Goal: Navigation & Orientation: Find specific page/section

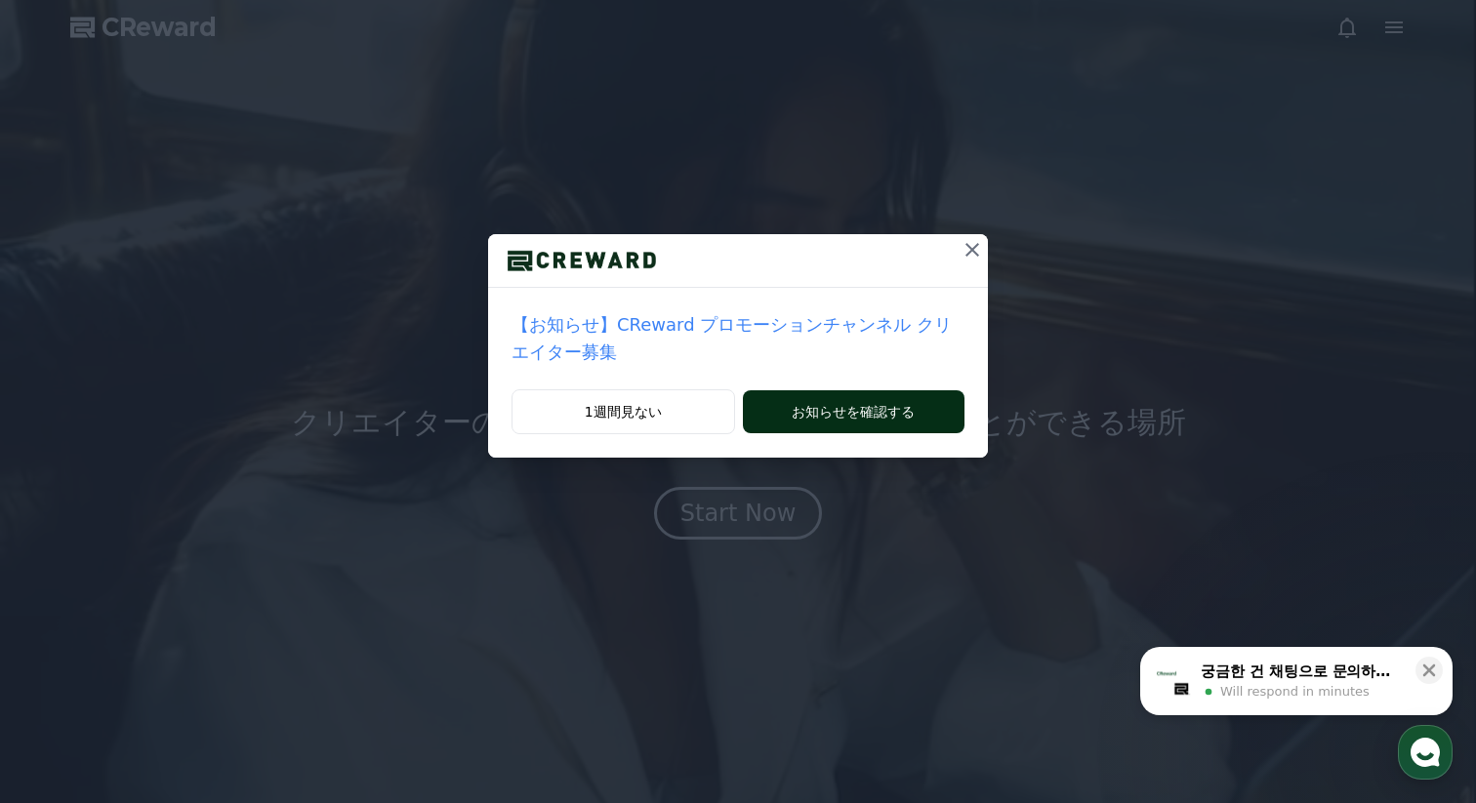
click at [889, 433] on div "1週間見ない お知らせを確認する" at bounding box center [738, 423] width 500 height 68
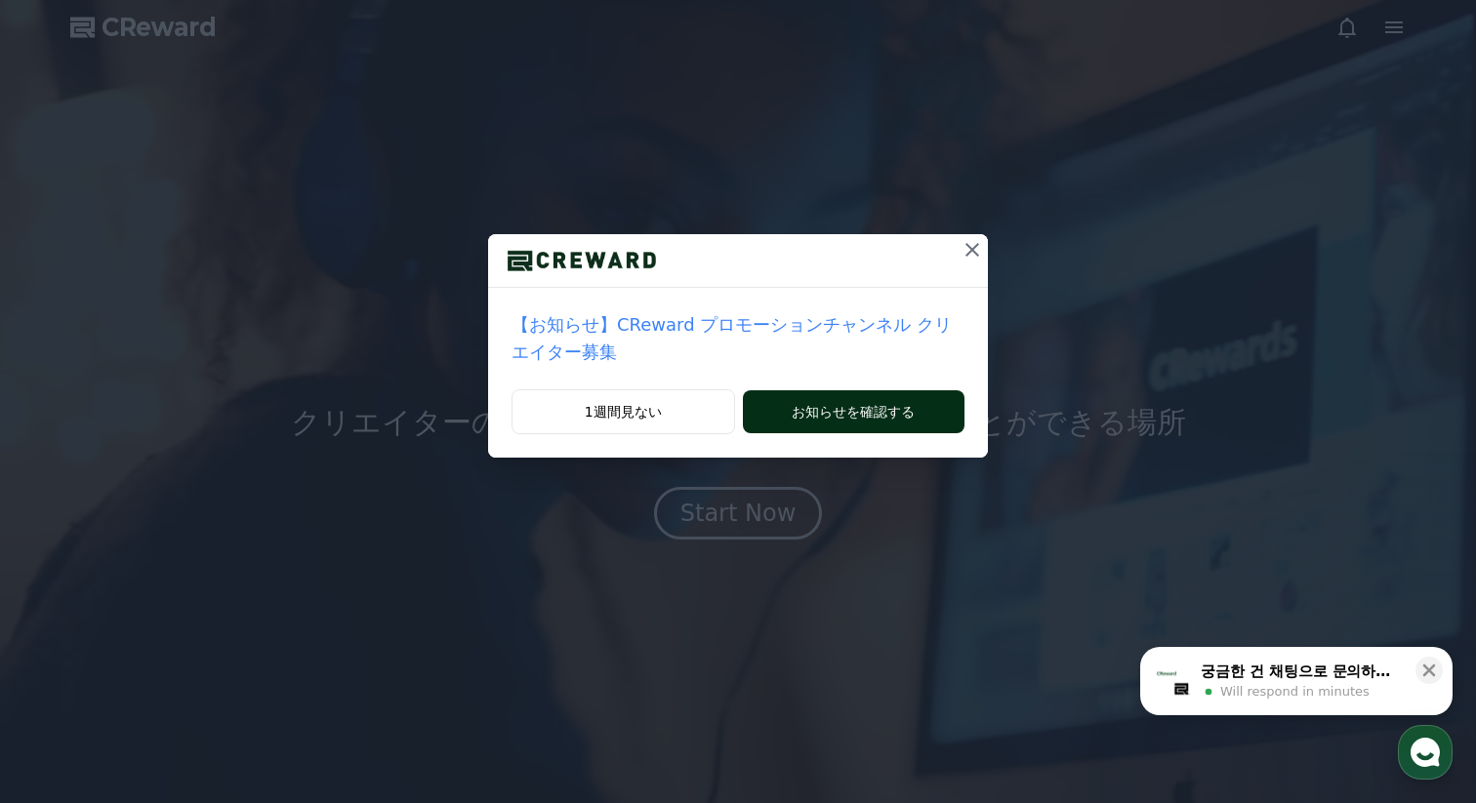
click at [877, 415] on button "お知らせを確認する" at bounding box center [854, 411] width 222 height 43
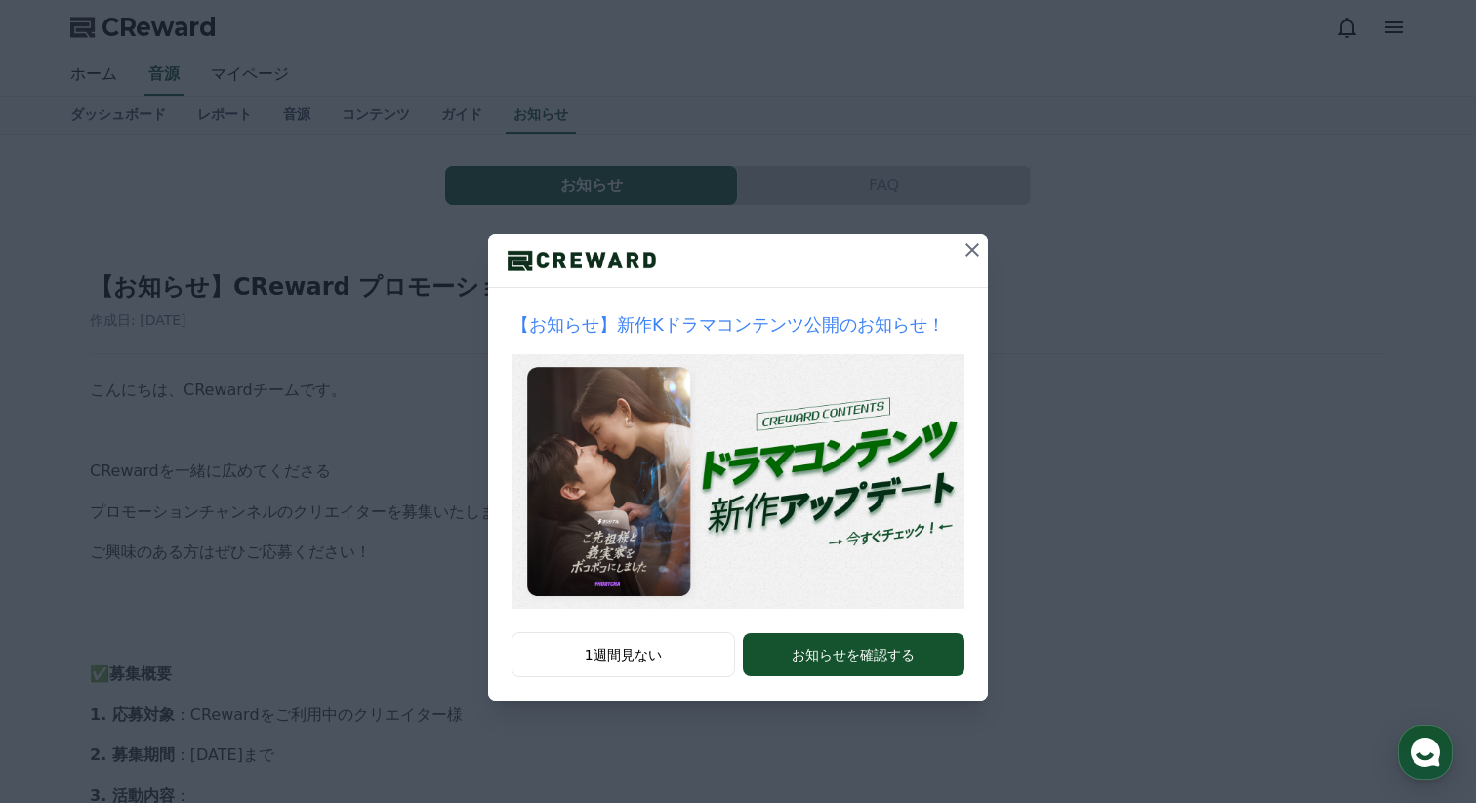
click at [966, 251] on icon at bounding box center [971, 249] width 23 height 23
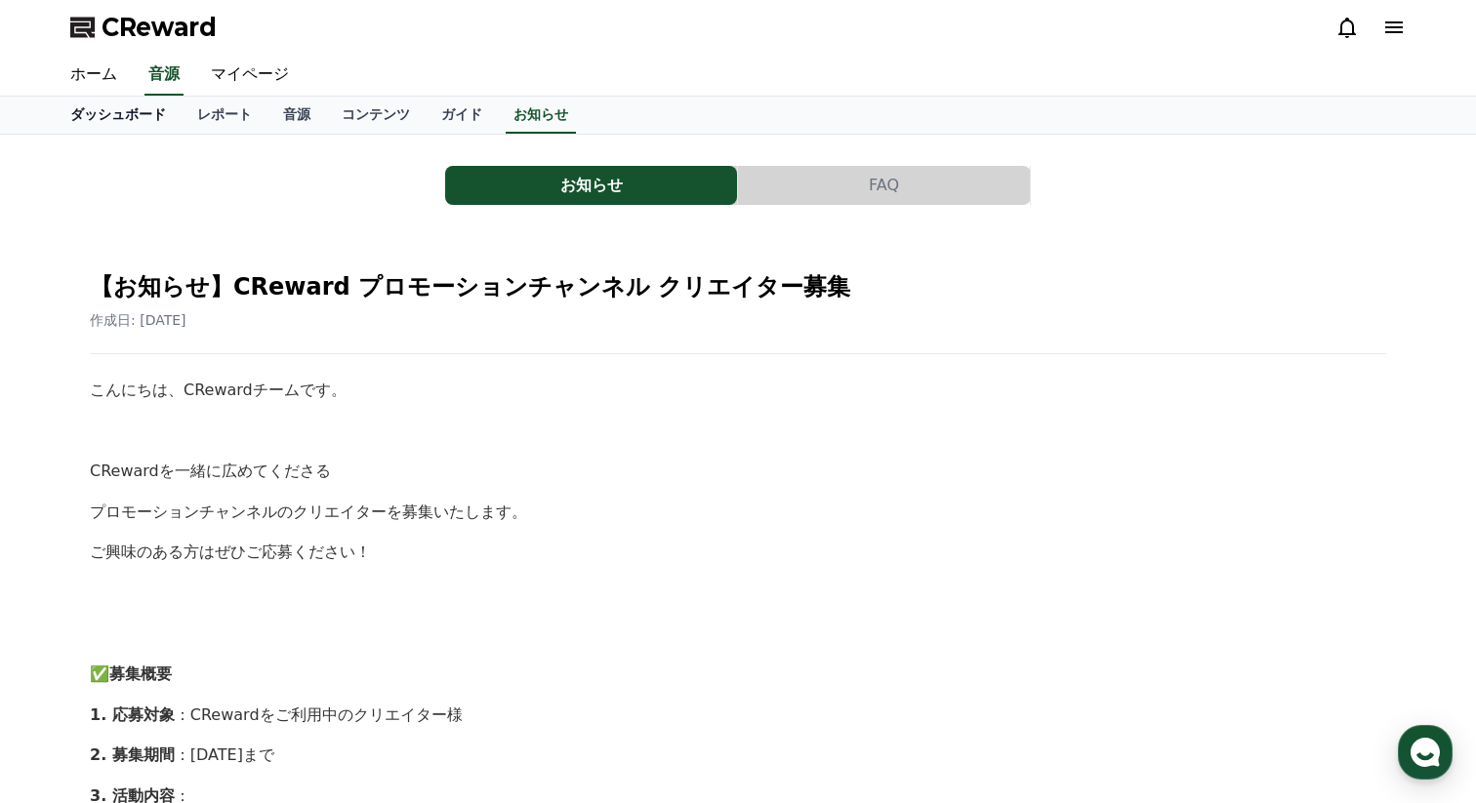
click at [128, 103] on link "ダッシュボード" at bounding box center [118, 115] width 127 height 37
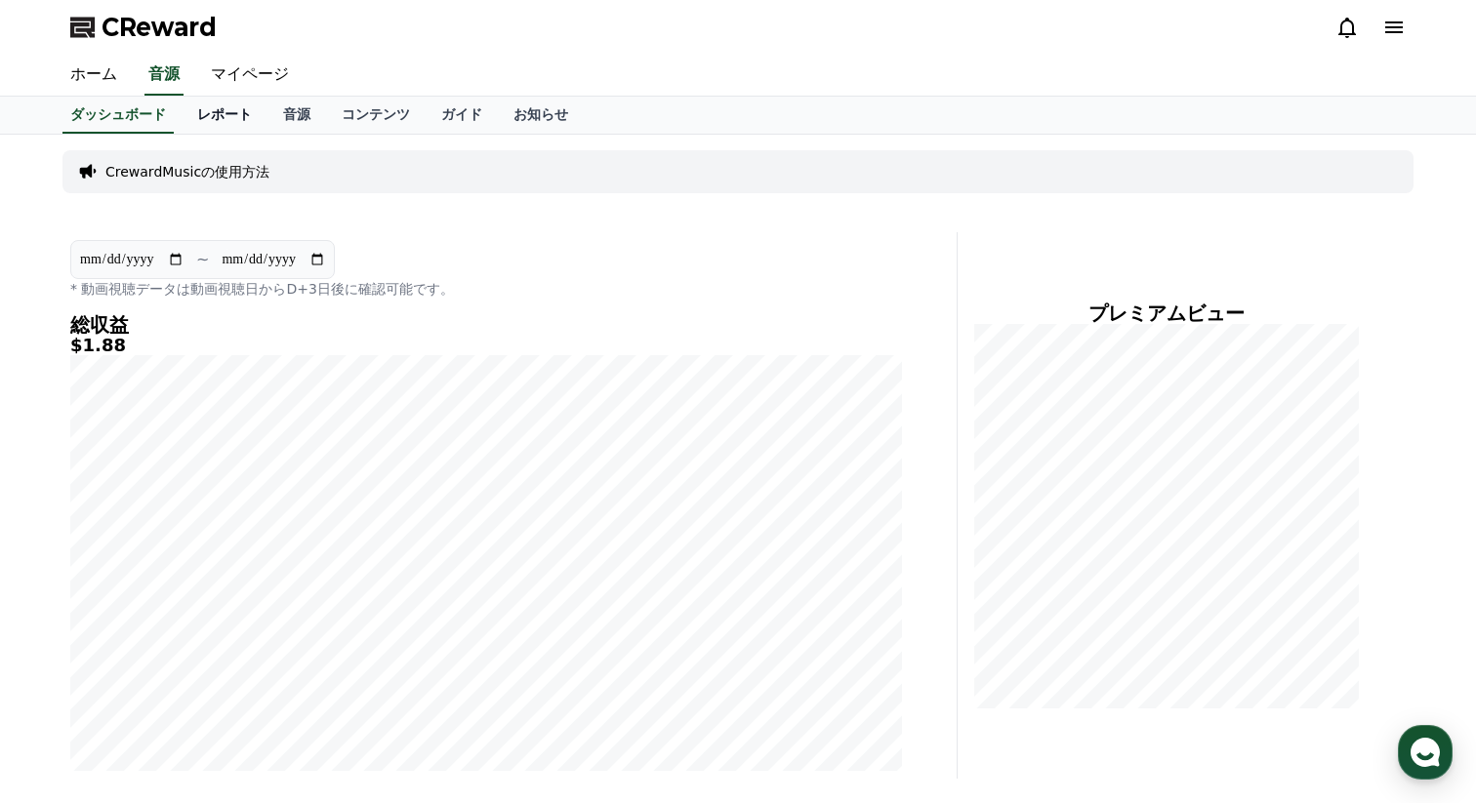
click at [229, 111] on link "レポート" at bounding box center [225, 115] width 86 height 37
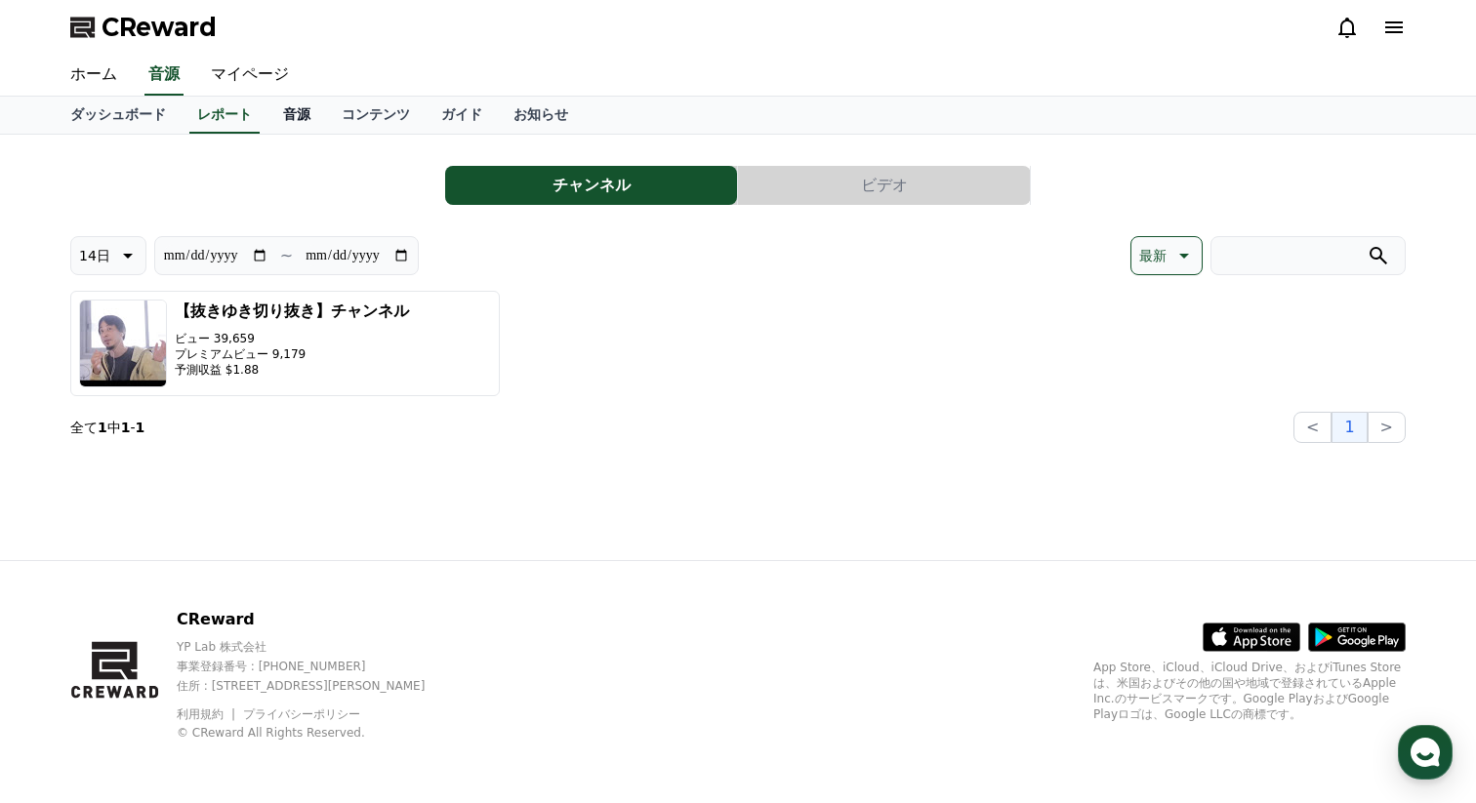
click at [316, 113] on link "音源" at bounding box center [296, 115] width 59 height 37
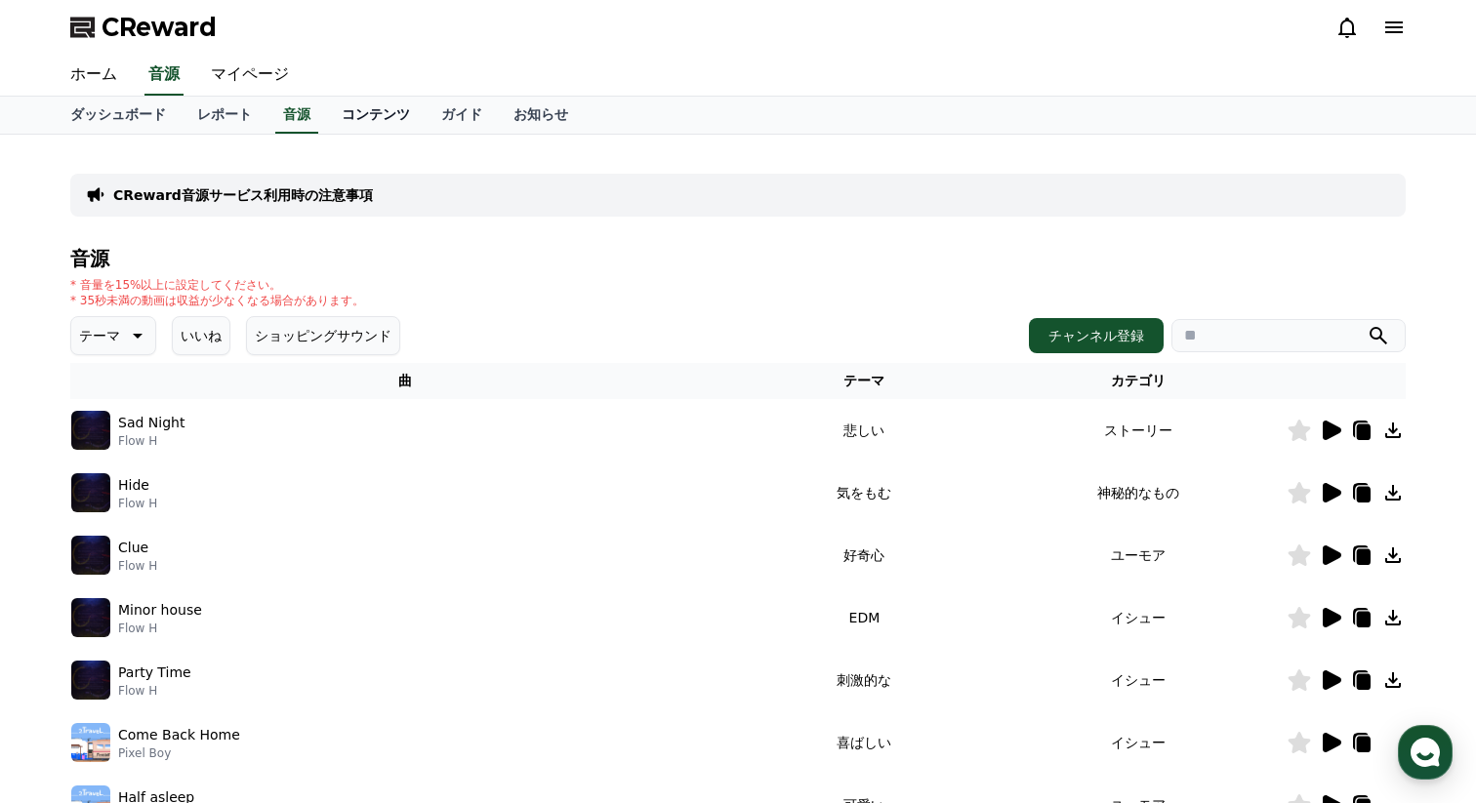
click at [345, 115] on link "コンテンツ" at bounding box center [376, 115] width 100 height 37
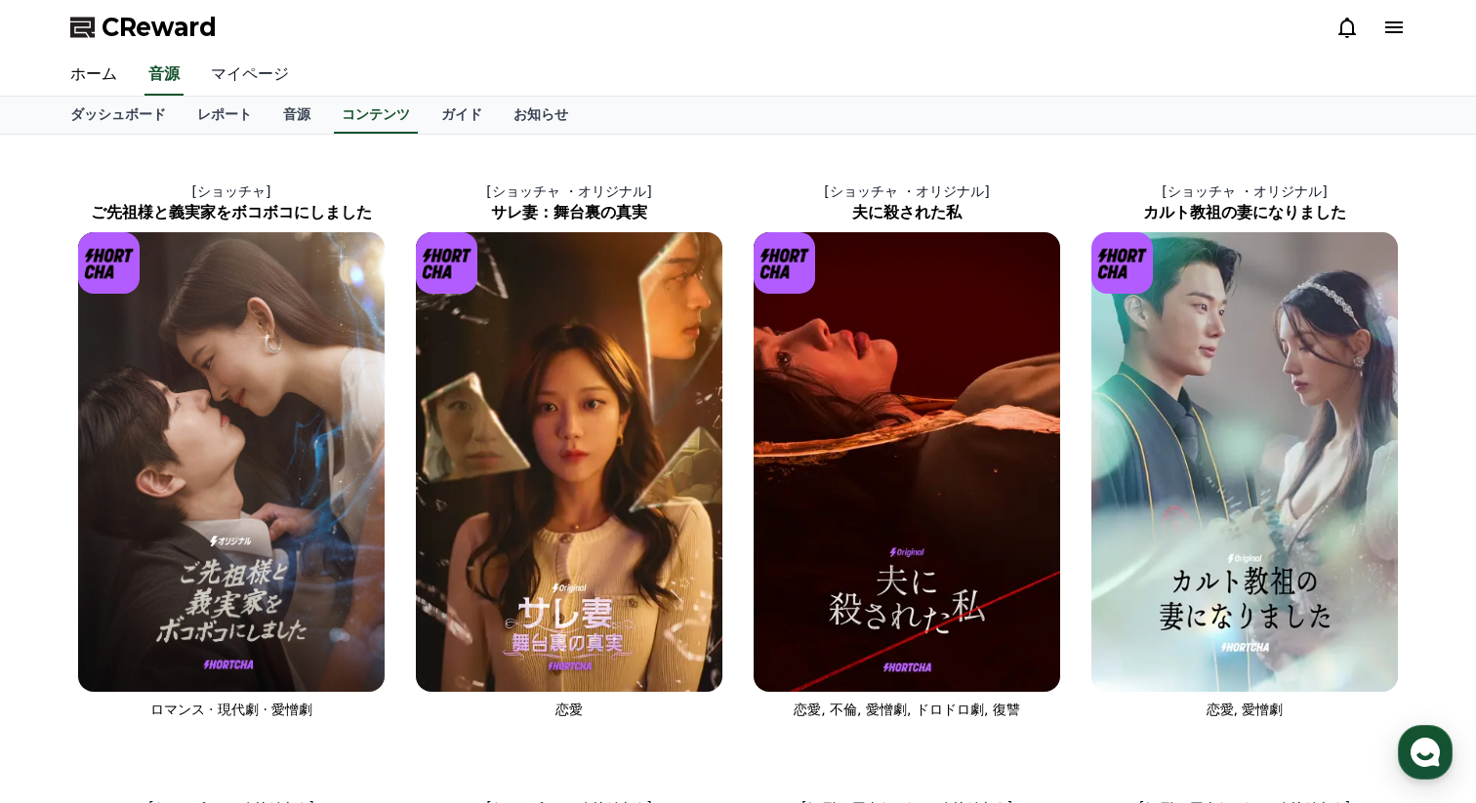
click at [245, 74] on link "マイページ" at bounding box center [249, 75] width 109 height 41
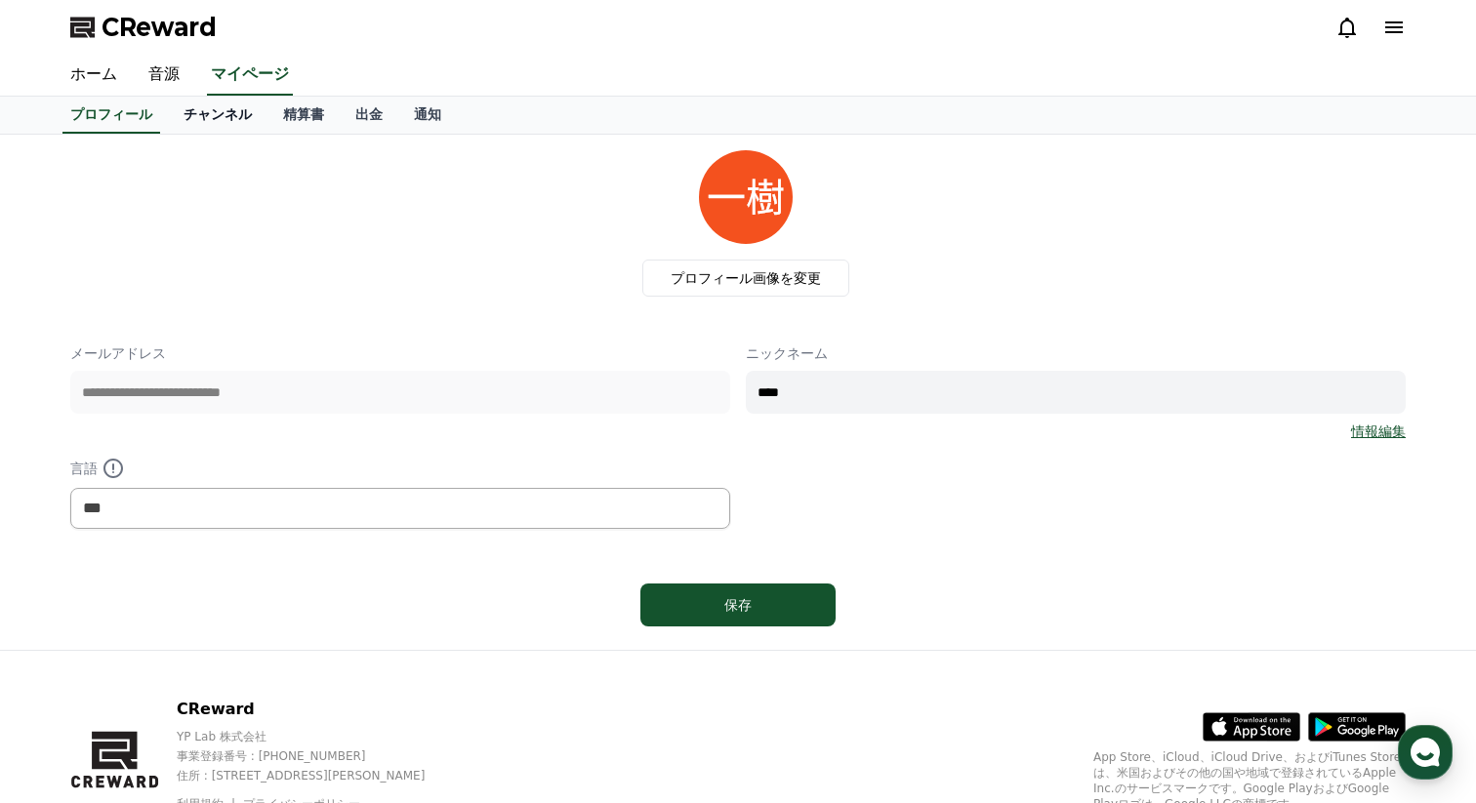
click at [210, 105] on link "チャンネル" at bounding box center [218, 115] width 100 height 37
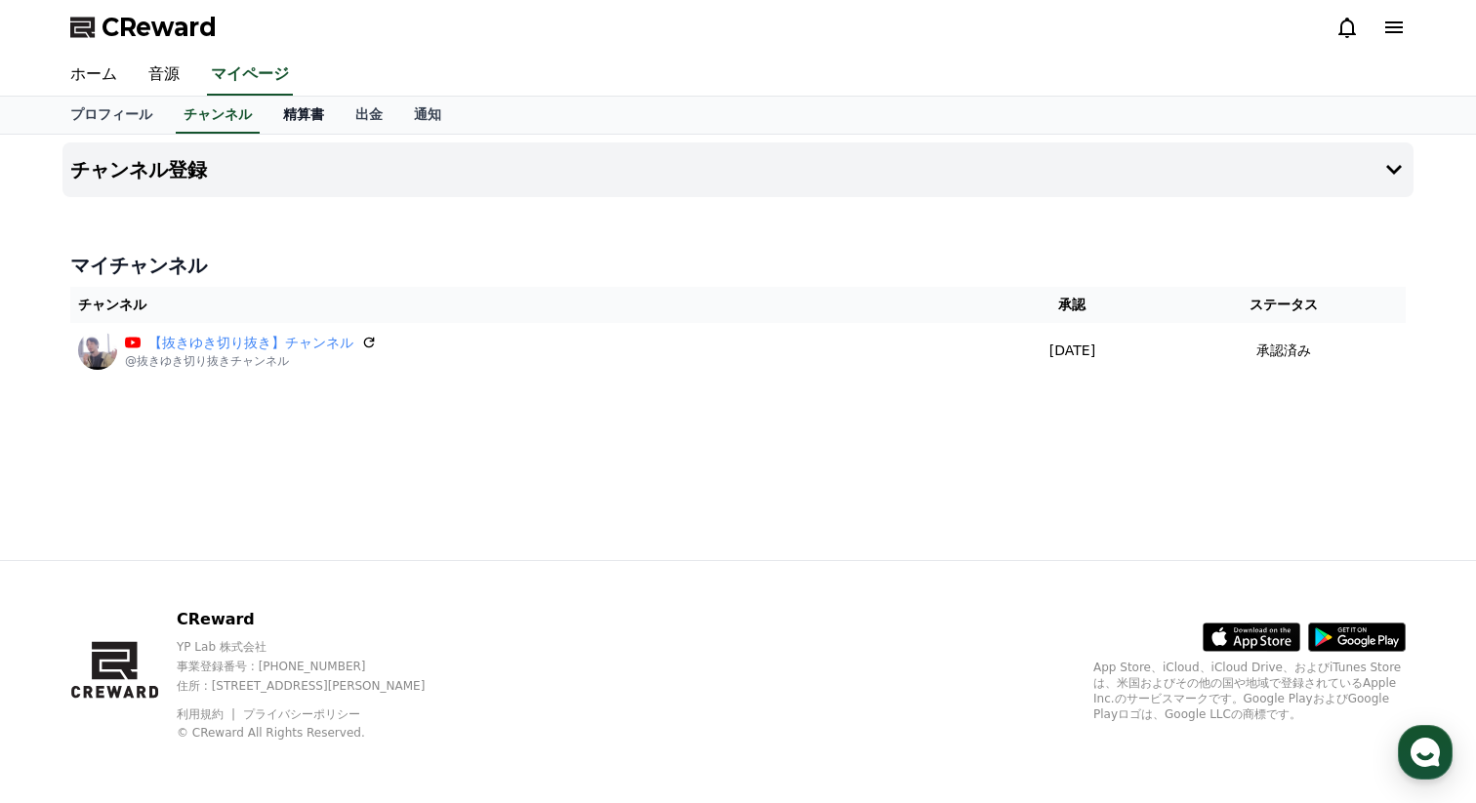
click at [286, 122] on link "精算書" at bounding box center [303, 115] width 72 height 37
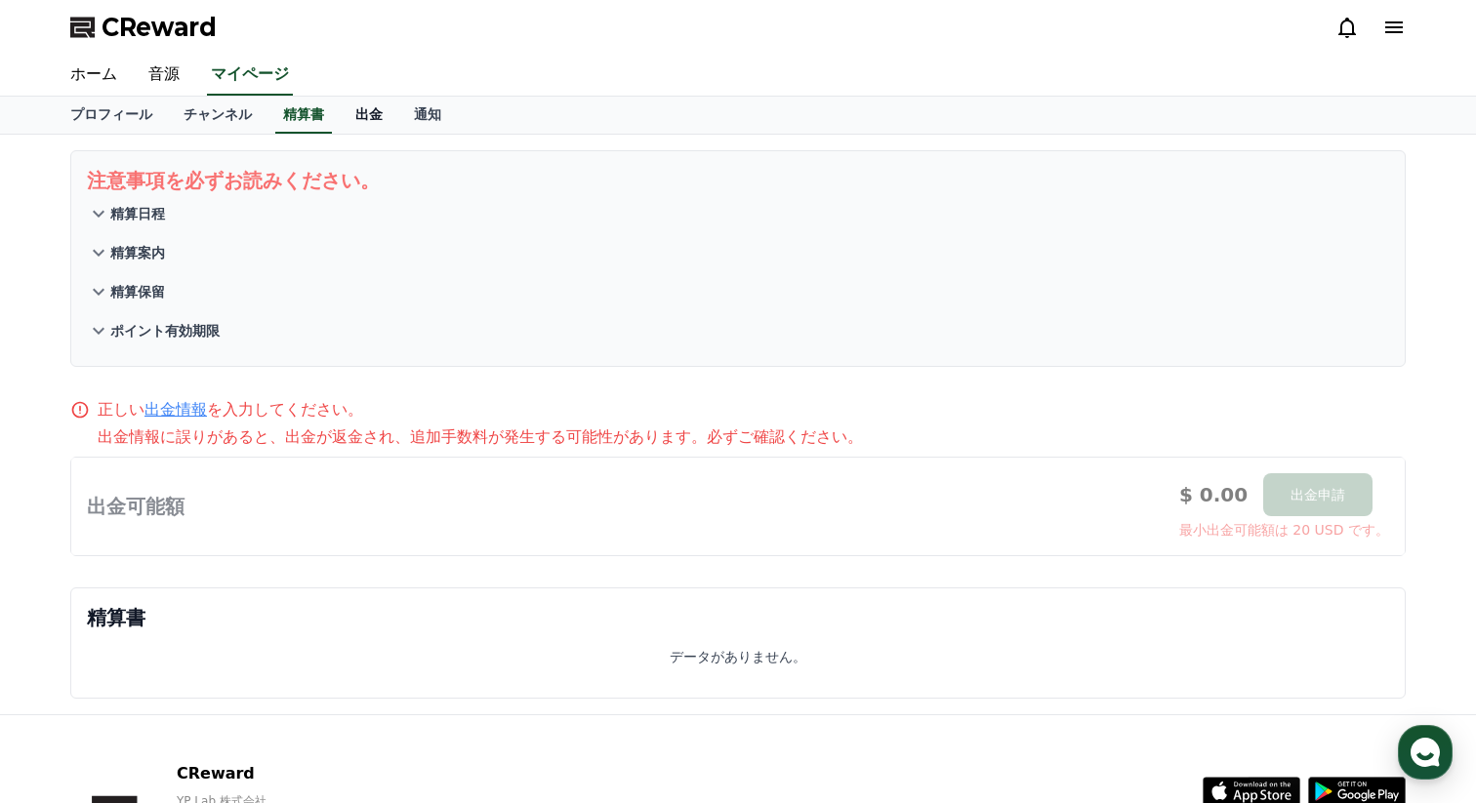
click at [365, 120] on link "出金" at bounding box center [369, 115] width 59 height 37
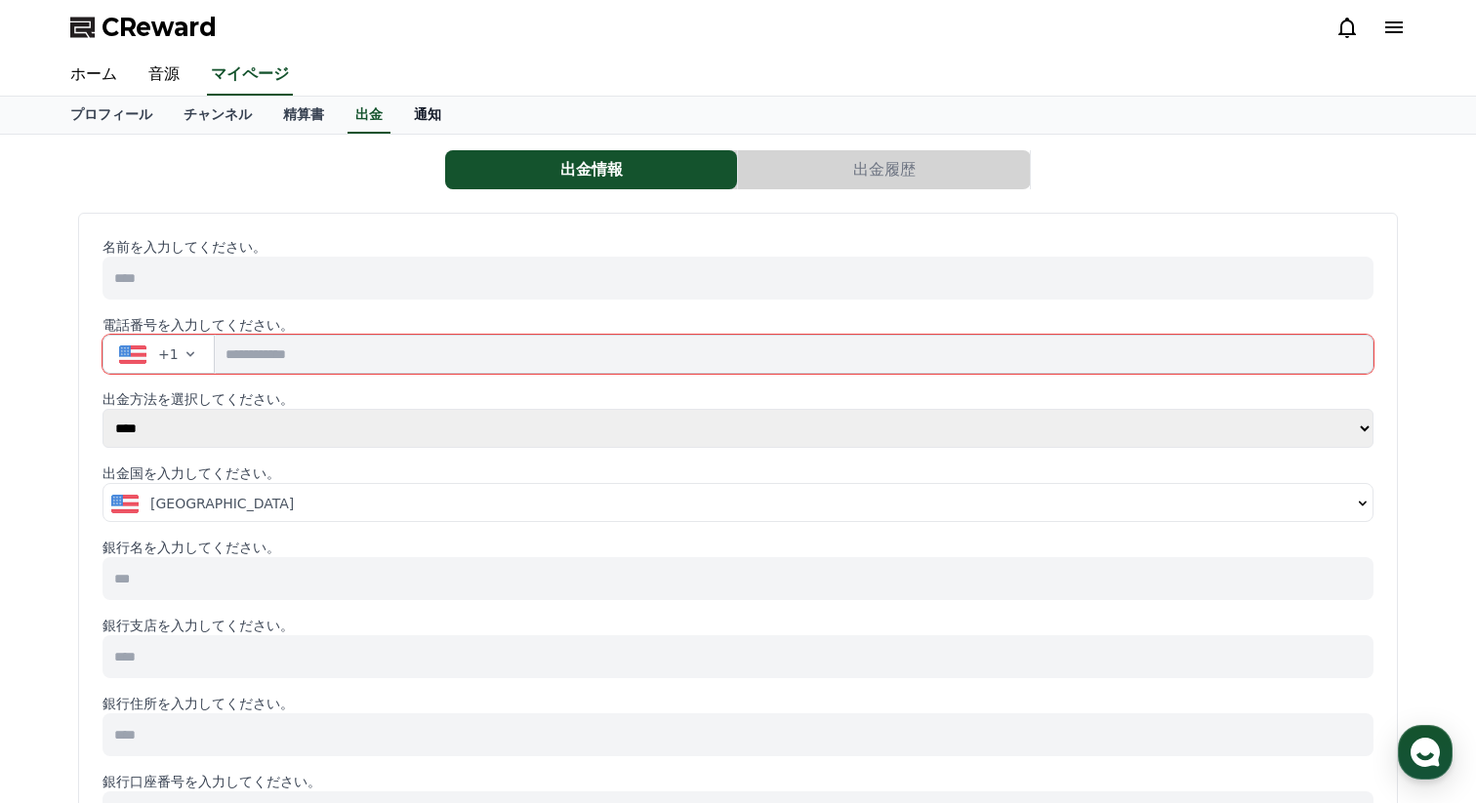
click at [419, 121] on link "通知" at bounding box center [427, 115] width 59 height 37
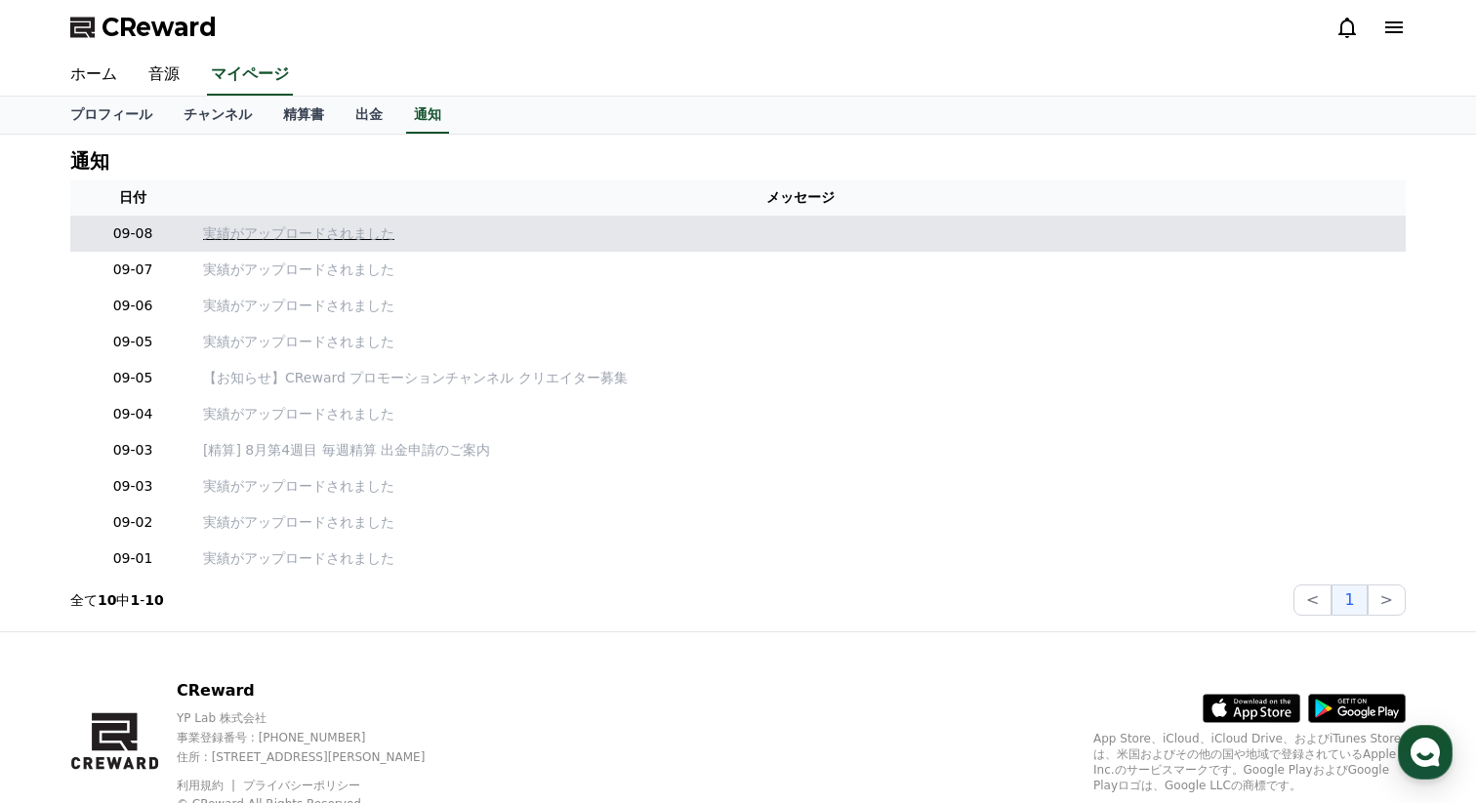
click at [345, 234] on p "実績がアップロードされました" at bounding box center [800, 233] width 1195 height 20
